Goal: Information Seeking & Learning: Learn about a topic

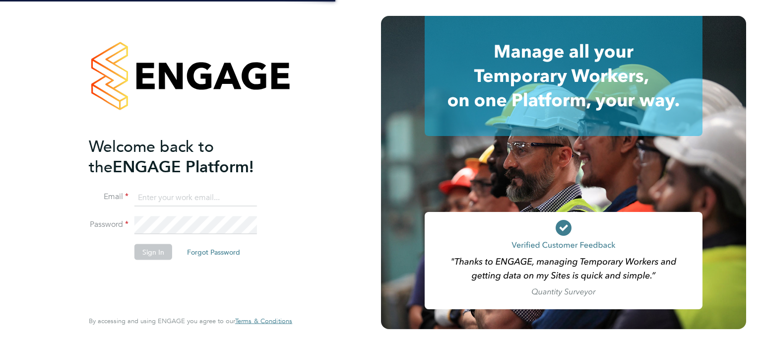
type input "[PERSON_NAME][EMAIL_ADDRESS][DOMAIN_NAME]"
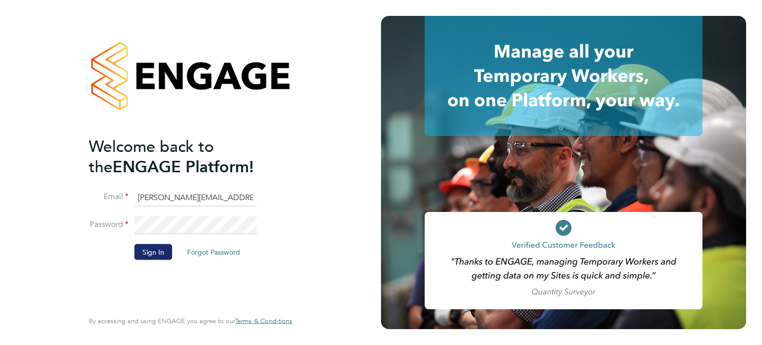
click at [161, 251] on button "Sign In" at bounding box center [153, 251] width 38 height 16
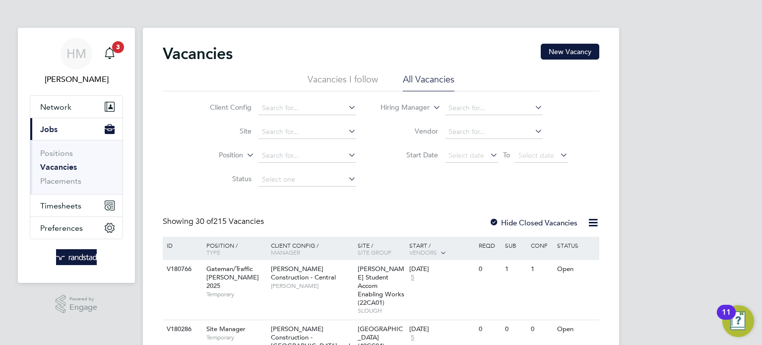
click at [282, 124] on li "Site" at bounding box center [275, 132] width 186 height 24
click at [283, 130] on input at bounding box center [307, 132] width 98 height 14
type input "Benewell dene"
click at [281, 108] on input at bounding box center [307, 108] width 98 height 14
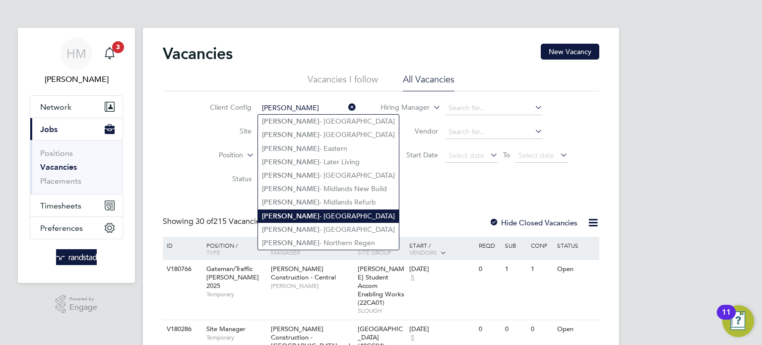
click at [294, 213] on li "Lovell - North East" at bounding box center [328, 215] width 141 height 13
type input "[PERSON_NAME] - [GEOGRAPHIC_DATA]"
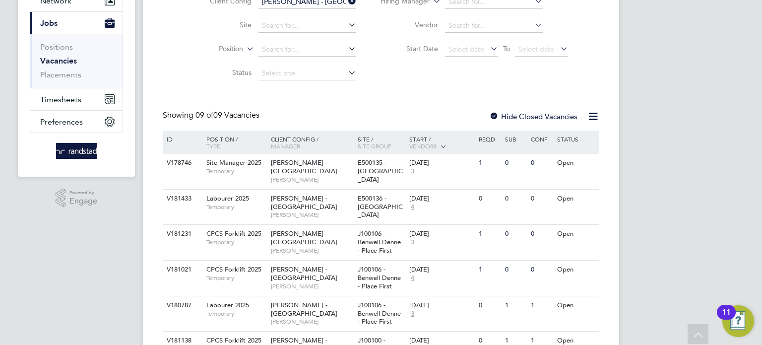
scroll to position [118, 0]
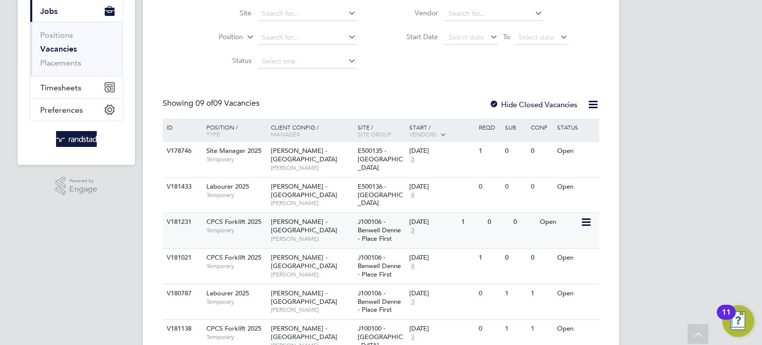
click at [229, 217] on span "CPCS Forklift 2025" at bounding box center [233, 221] width 55 height 8
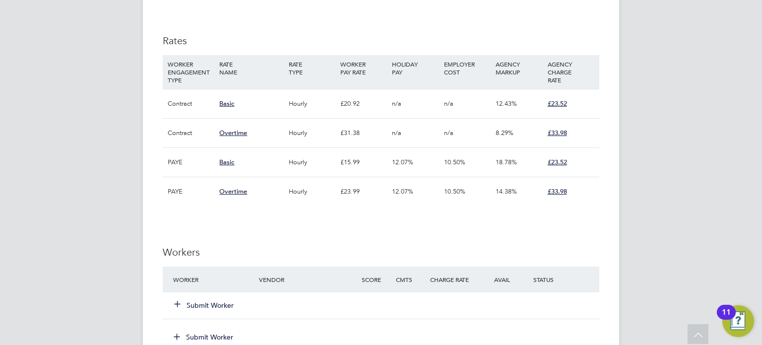
scroll to position [706, 0]
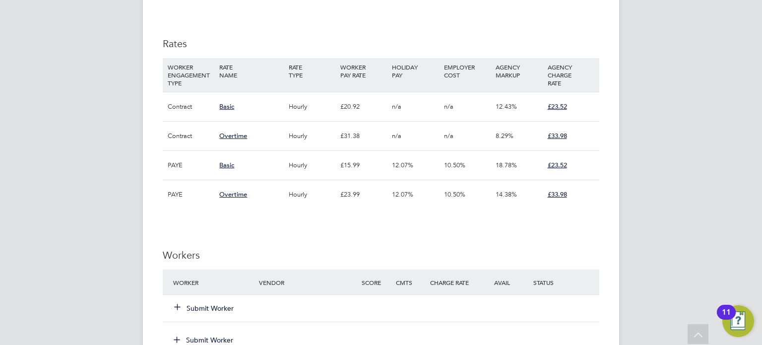
click at [198, 110] on div "Contract" at bounding box center [191, 106] width 52 height 29
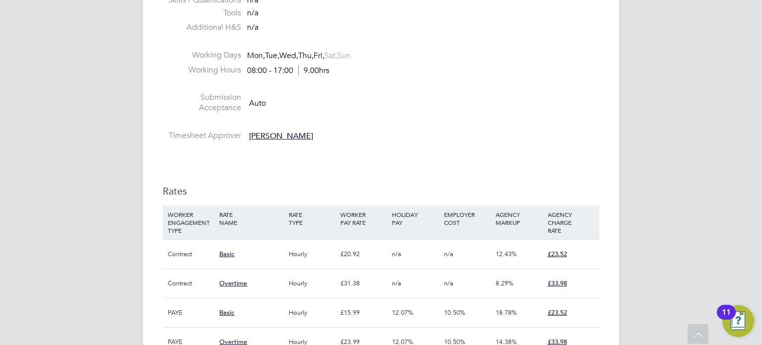
scroll to position [0, 0]
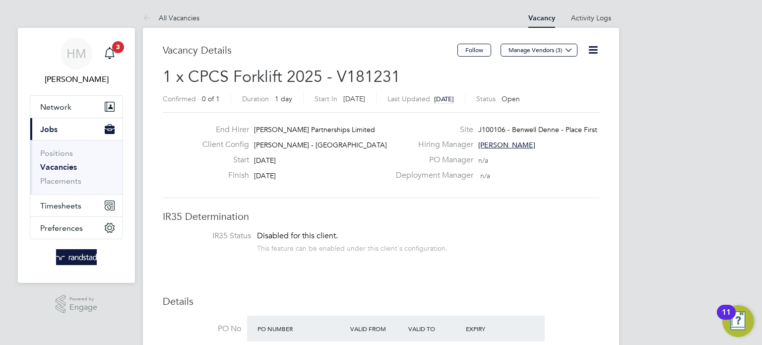
click at [65, 165] on link "Vacancies" at bounding box center [58, 166] width 37 height 9
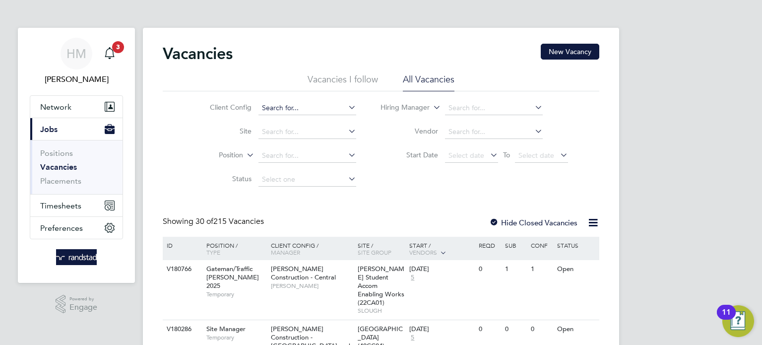
click at [308, 114] on input at bounding box center [307, 108] width 98 height 14
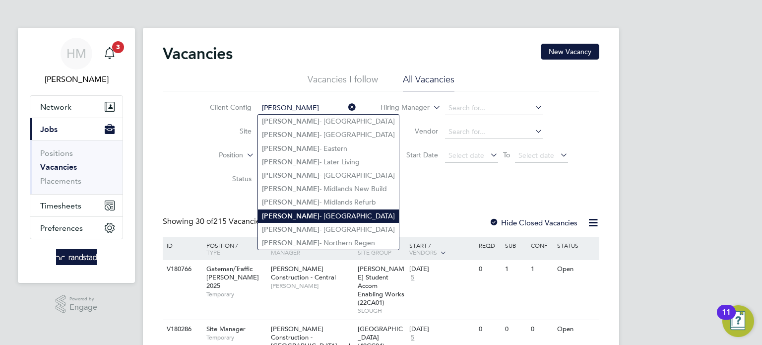
click at [273, 212] on b "[PERSON_NAME]" at bounding box center [291, 216] width 58 height 8
type input "[PERSON_NAME] - [GEOGRAPHIC_DATA]"
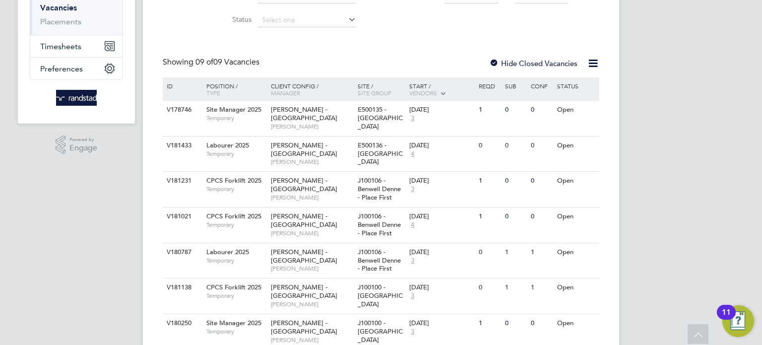
scroll to position [143, 0]
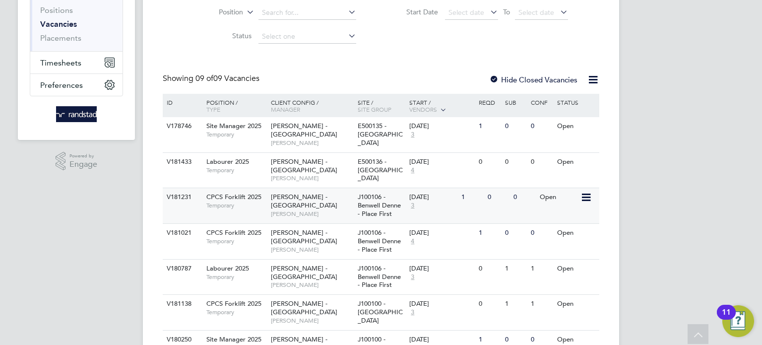
click at [332, 210] on span "[PERSON_NAME]" at bounding box center [312, 214] width 82 height 8
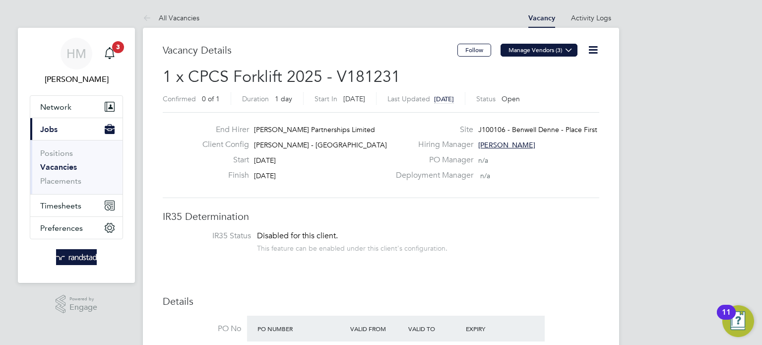
click at [544, 50] on button "Manage Vendors (3)" at bounding box center [538, 50] width 77 height 13
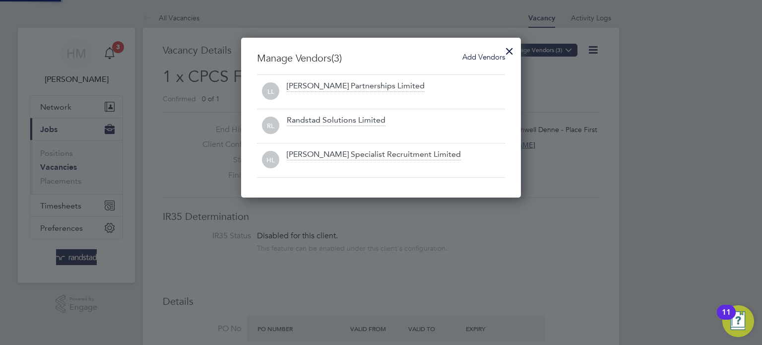
scroll to position [160, 280]
click at [502, 50] on div at bounding box center [509, 49] width 18 height 18
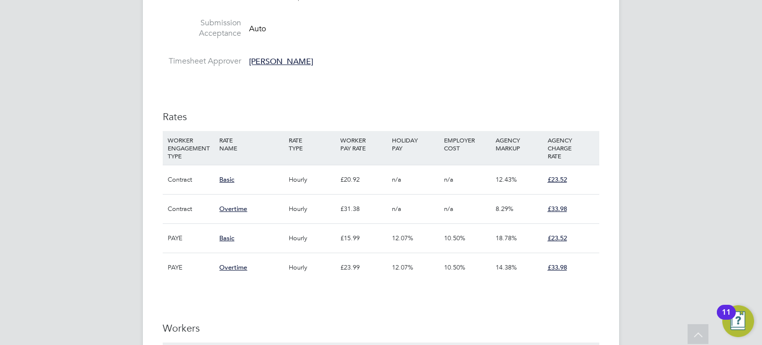
scroll to position [630, 0]
